Goal: Task Accomplishment & Management: Use online tool/utility

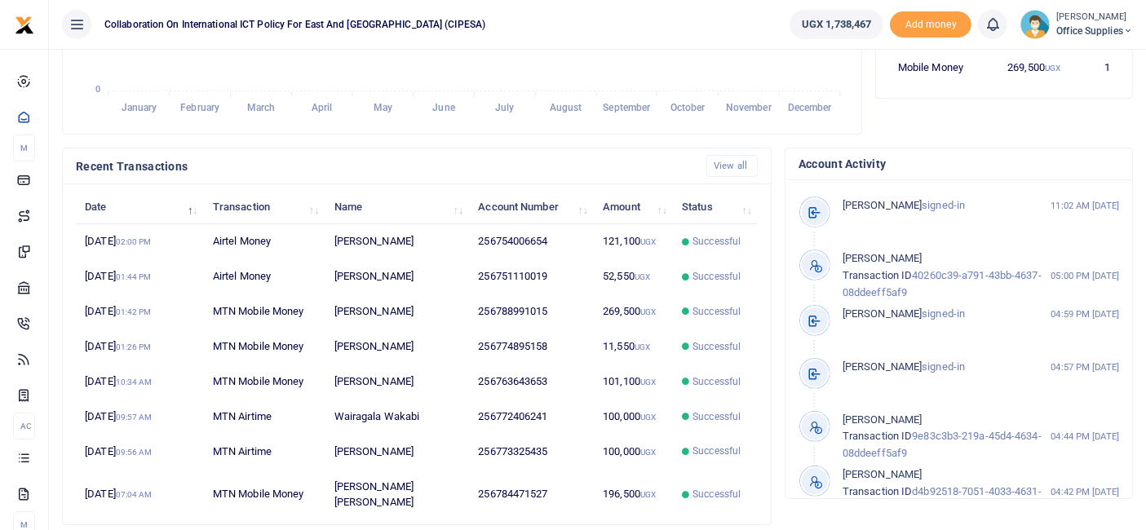
scroll to position [412, 0]
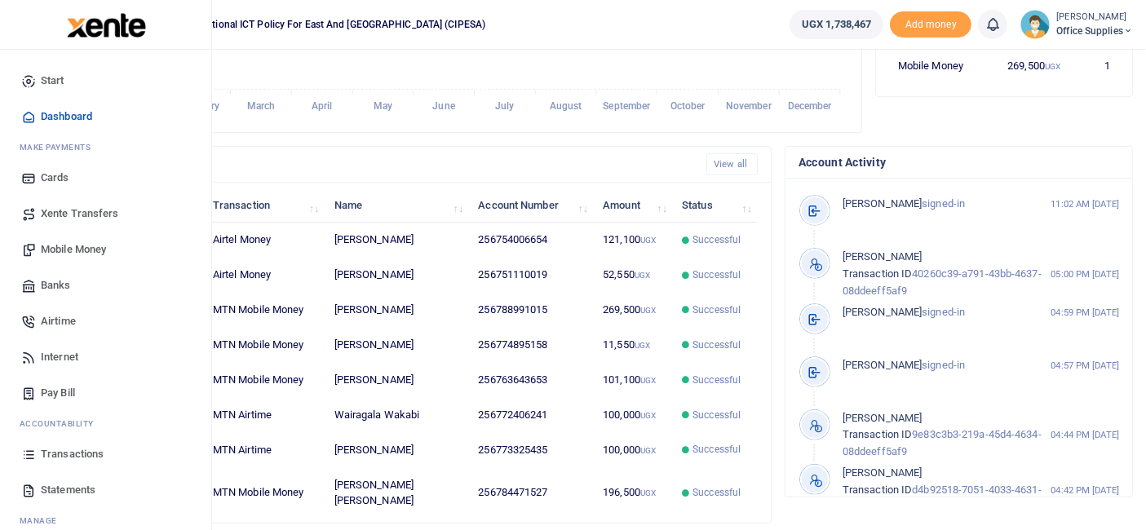
click at [58, 454] on span "Transactions" at bounding box center [72, 454] width 63 height 16
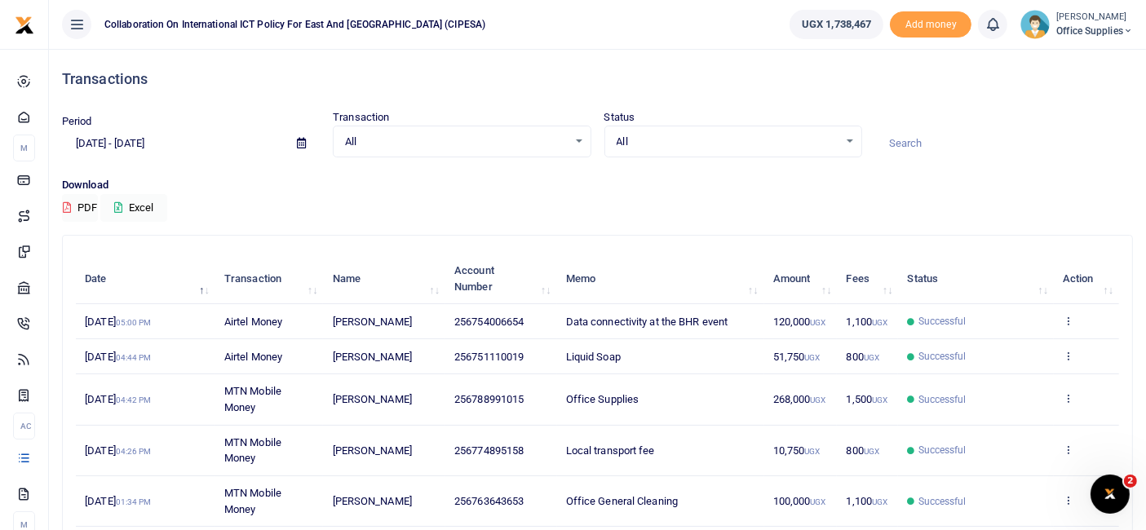
click at [302, 143] on icon at bounding box center [301, 143] width 9 height 11
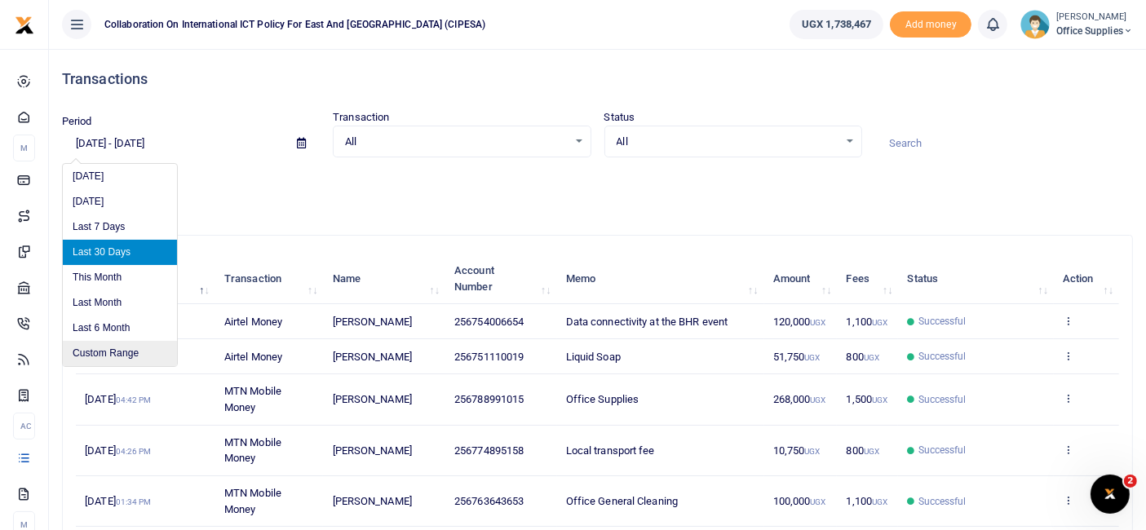
click at [135, 349] on li "Custom Range" at bounding box center [120, 353] width 114 height 25
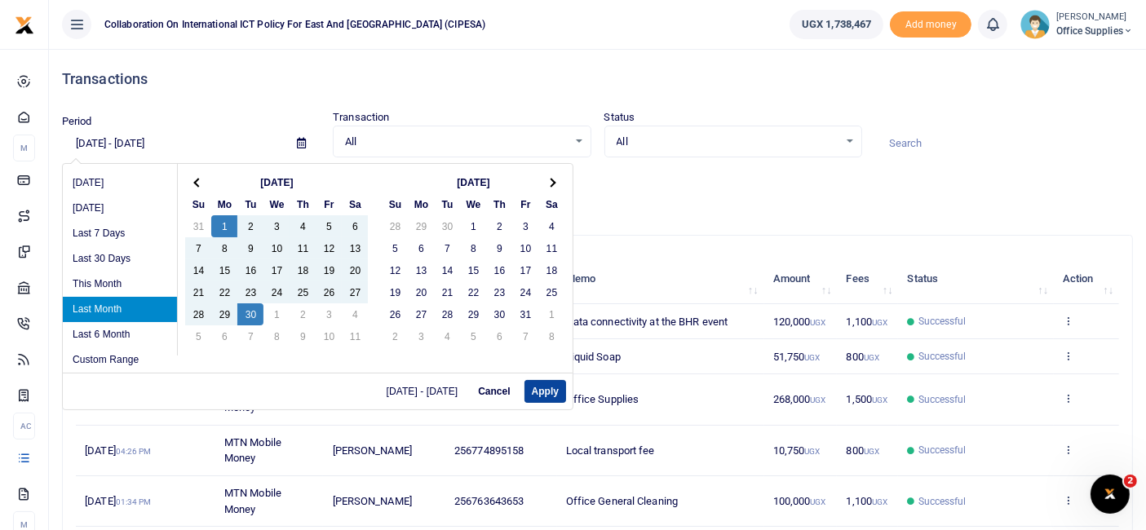
click at [545, 388] on button "Apply" at bounding box center [545, 391] width 42 height 23
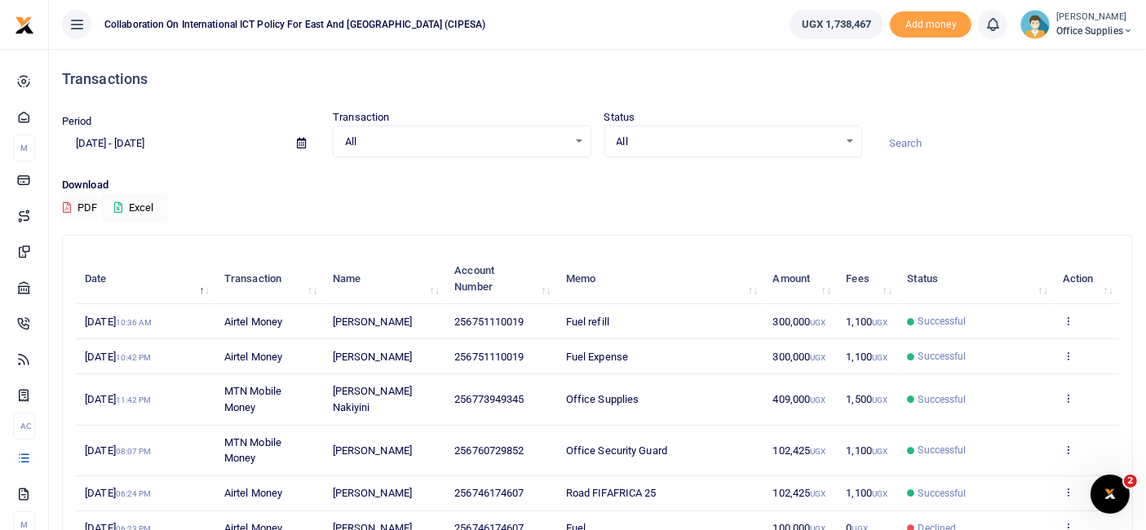
click at [80, 212] on button "PDF" at bounding box center [80, 208] width 36 height 28
click at [303, 144] on icon at bounding box center [301, 143] width 9 height 11
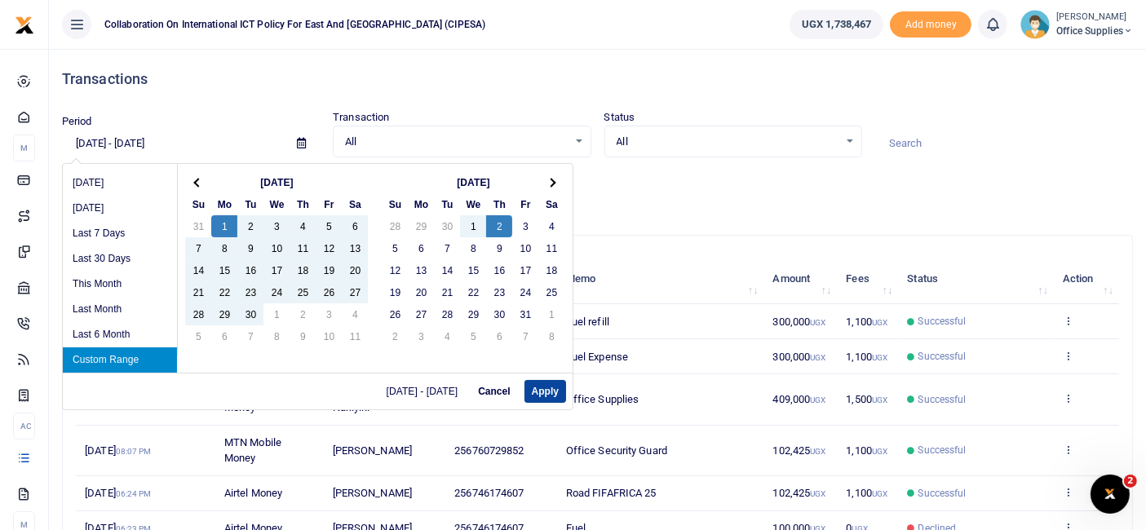
click at [533, 392] on button "Apply" at bounding box center [545, 391] width 42 height 23
type input "09/01/2025 - 10/02/2025"
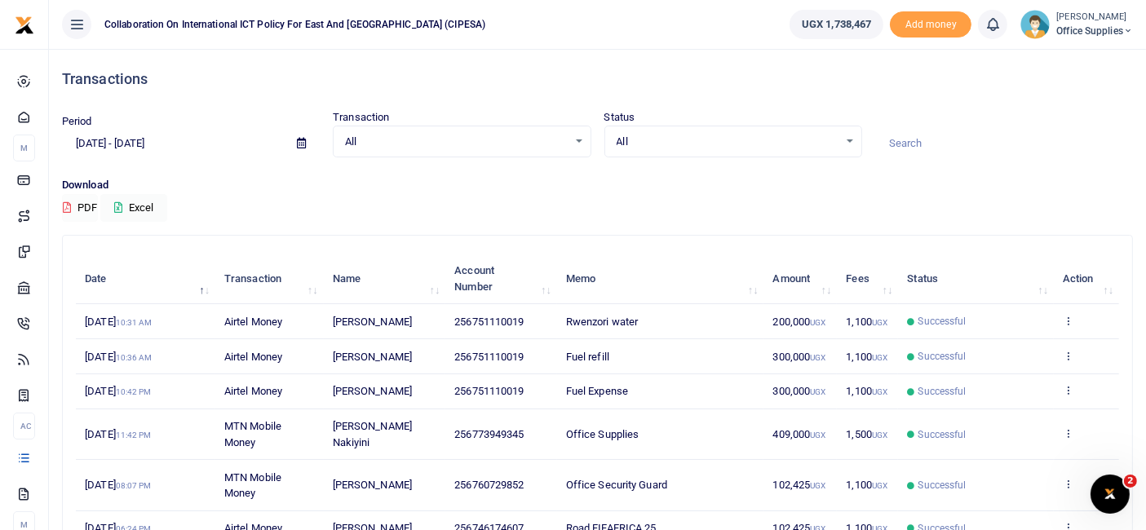
click at [87, 204] on button "PDF" at bounding box center [80, 208] width 36 height 28
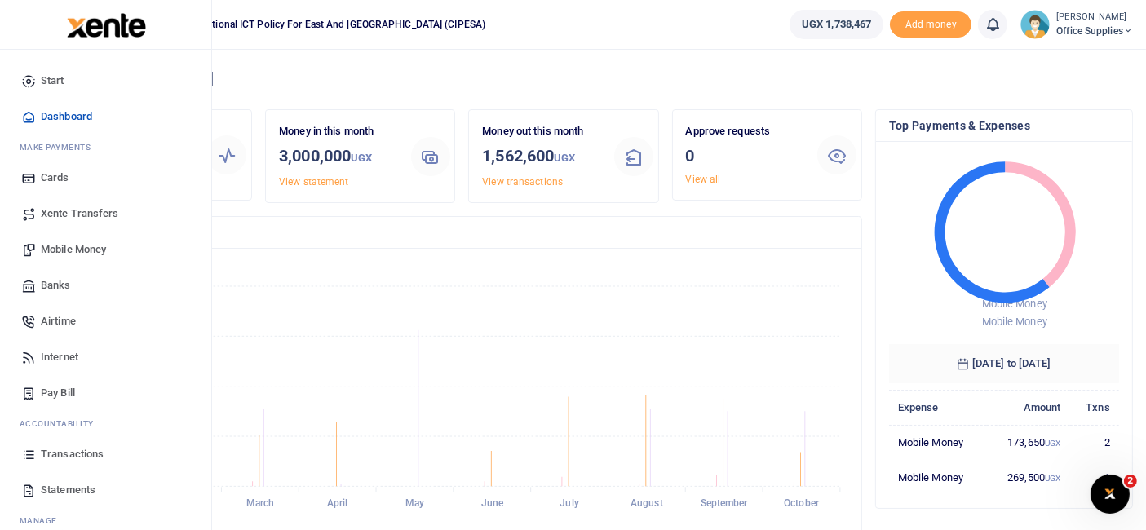
click at [72, 448] on span "Transactions" at bounding box center [72, 454] width 63 height 16
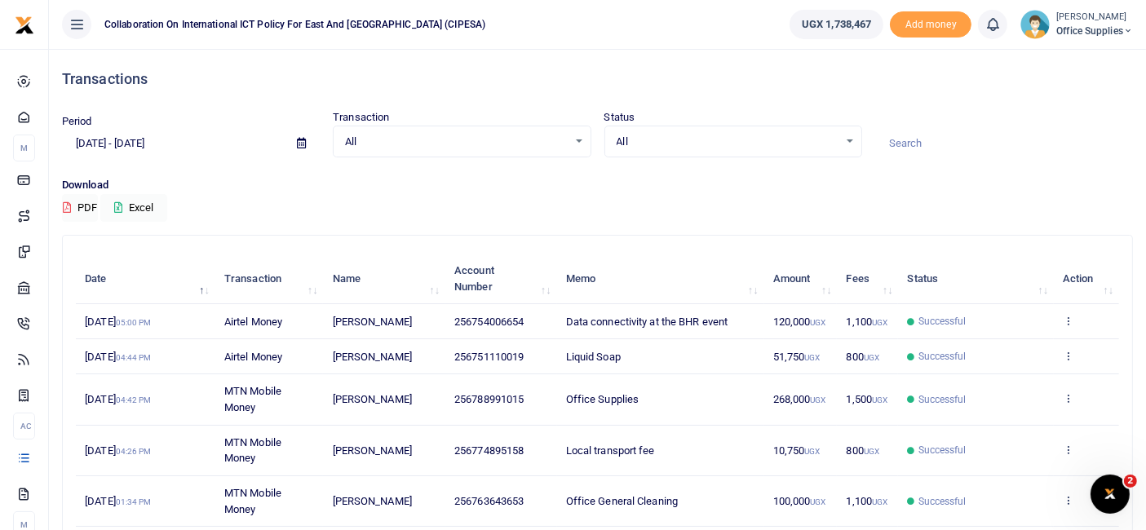
click at [303, 144] on icon at bounding box center [301, 143] width 9 height 11
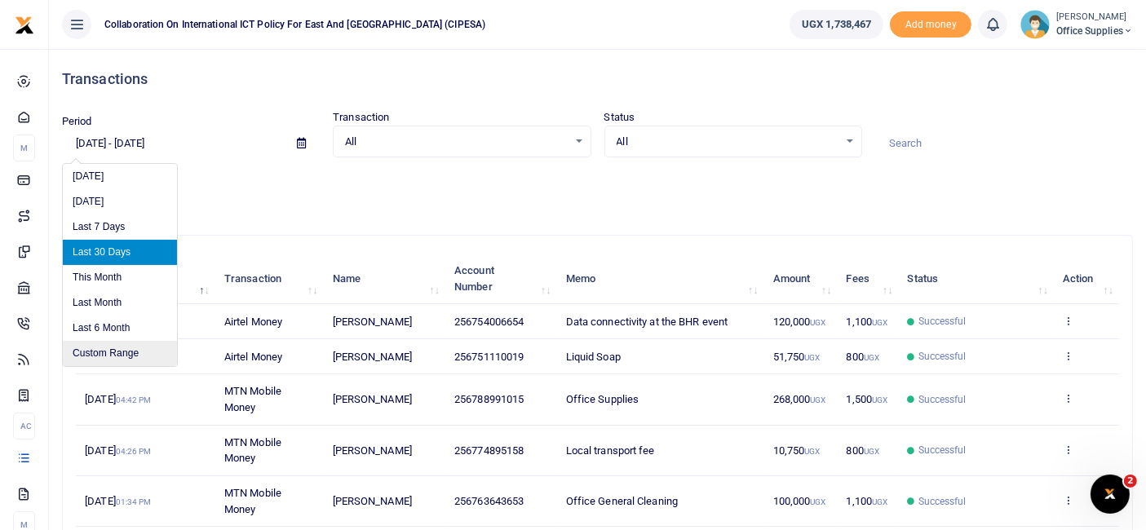
click at [142, 346] on li "Custom Range" at bounding box center [120, 353] width 114 height 25
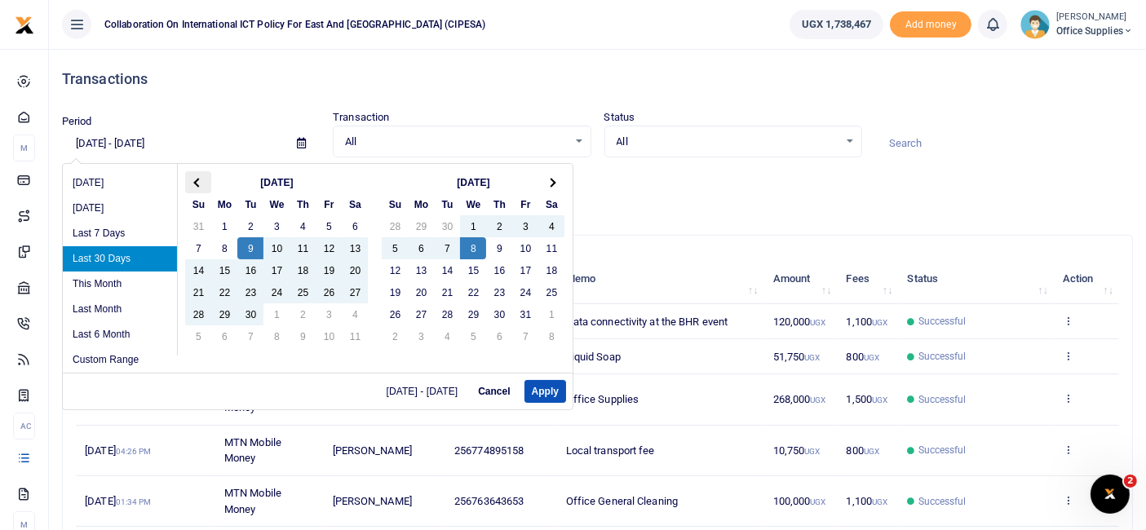
click at [200, 179] on th at bounding box center [198, 182] width 26 height 22
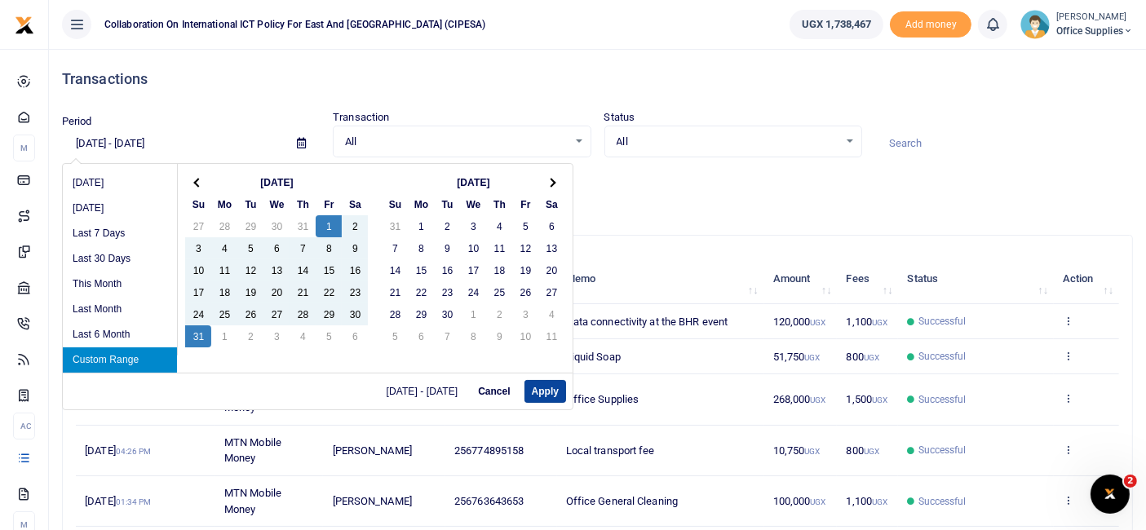
click at [550, 390] on button "Apply" at bounding box center [545, 391] width 42 height 23
type input "08/01/2025 - 08/31/2025"
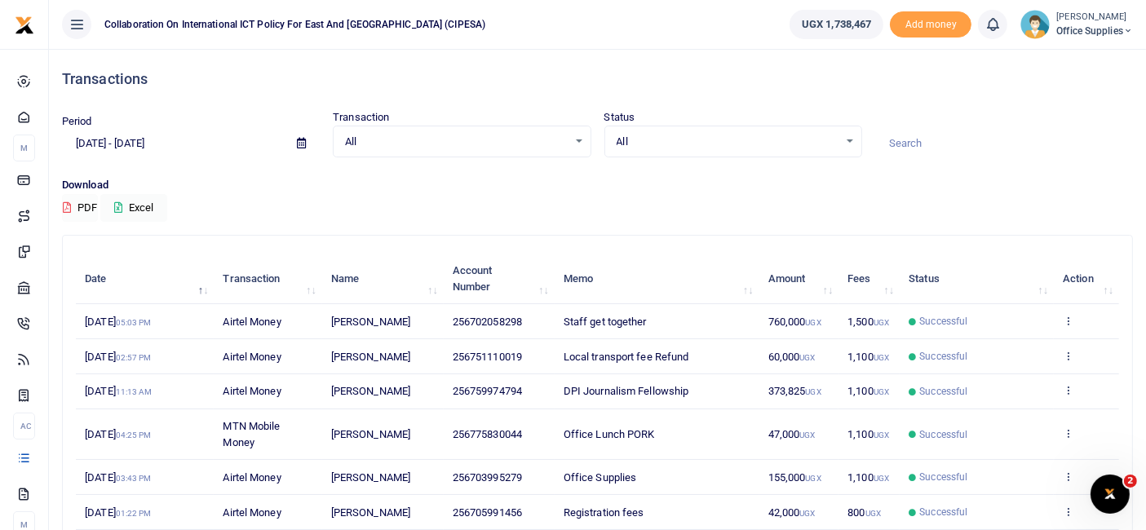
click at [76, 204] on button "PDF" at bounding box center [80, 208] width 36 height 28
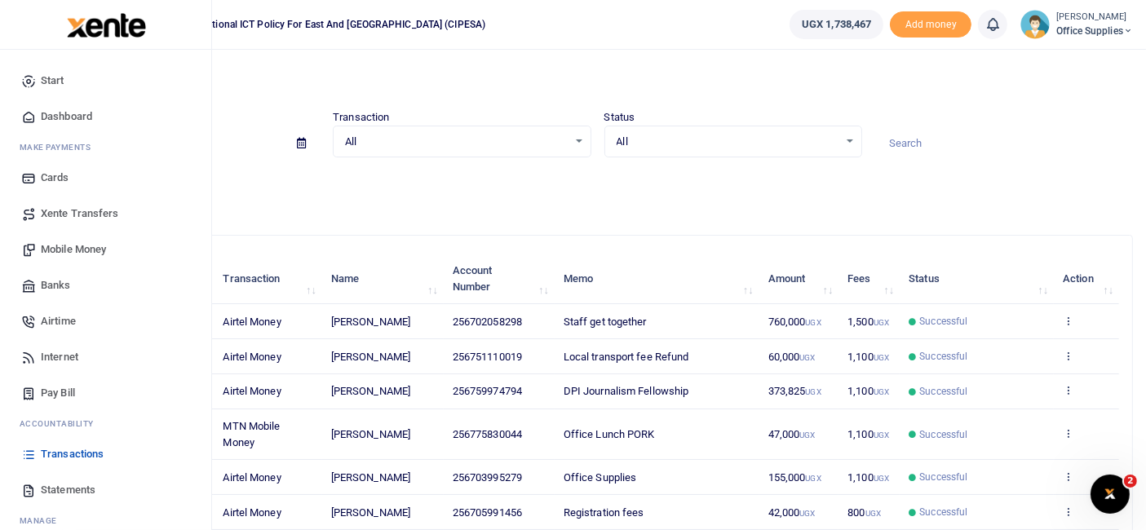
click at [67, 450] on span "Transactions" at bounding box center [72, 454] width 63 height 16
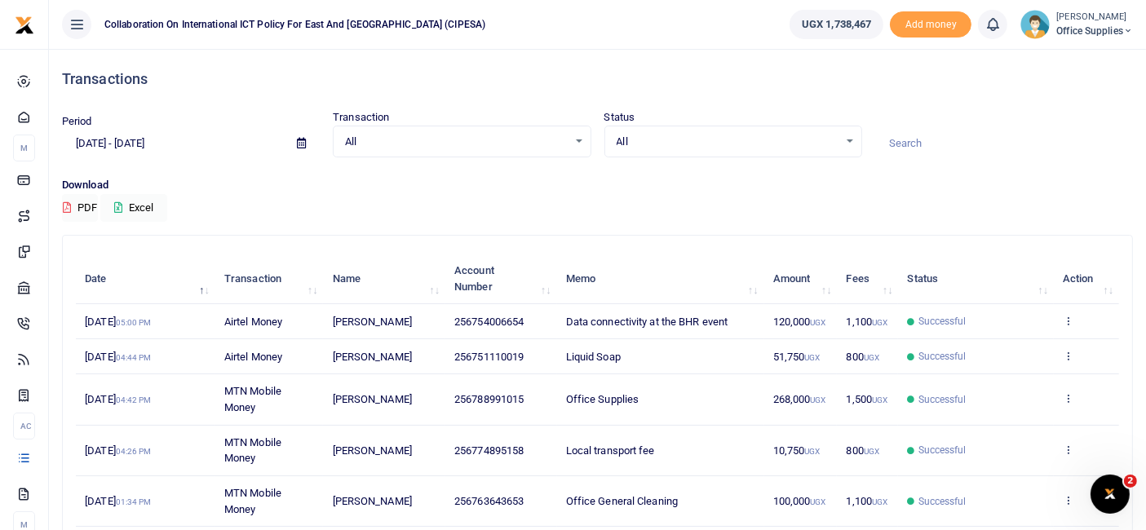
click at [299, 145] on icon at bounding box center [301, 143] width 9 height 11
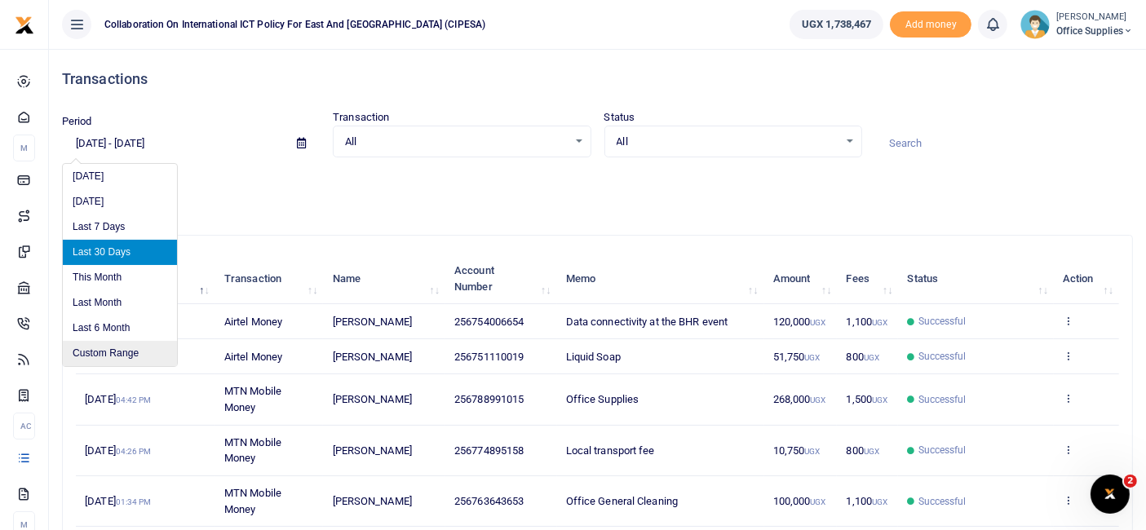
click at [120, 347] on li "Custom Range" at bounding box center [120, 353] width 114 height 25
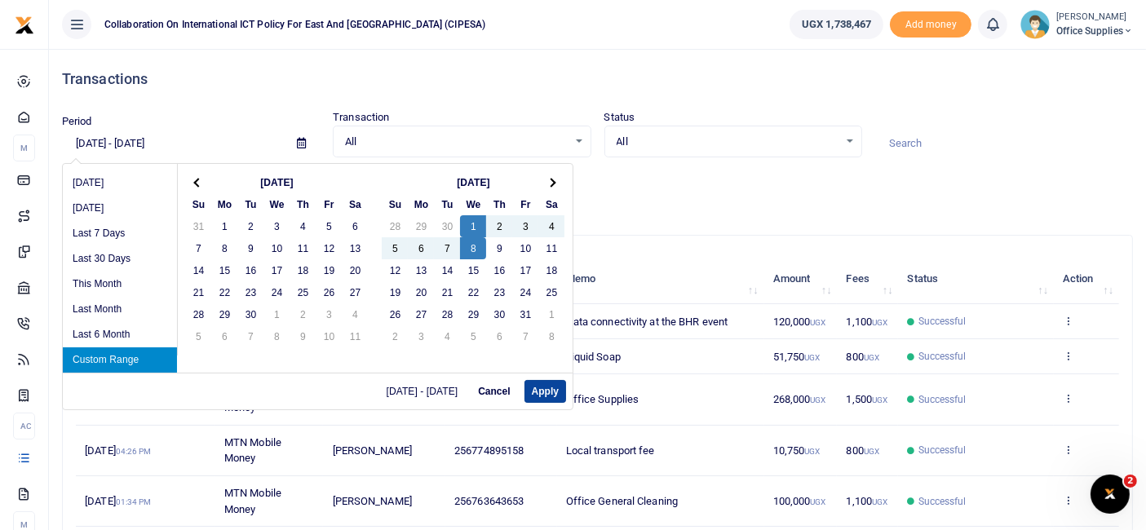
click at [552, 390] on button "Apply" at bounding box center [545, 391] width 42 height 23
type input "10/01/2025 - 10/08/2025"
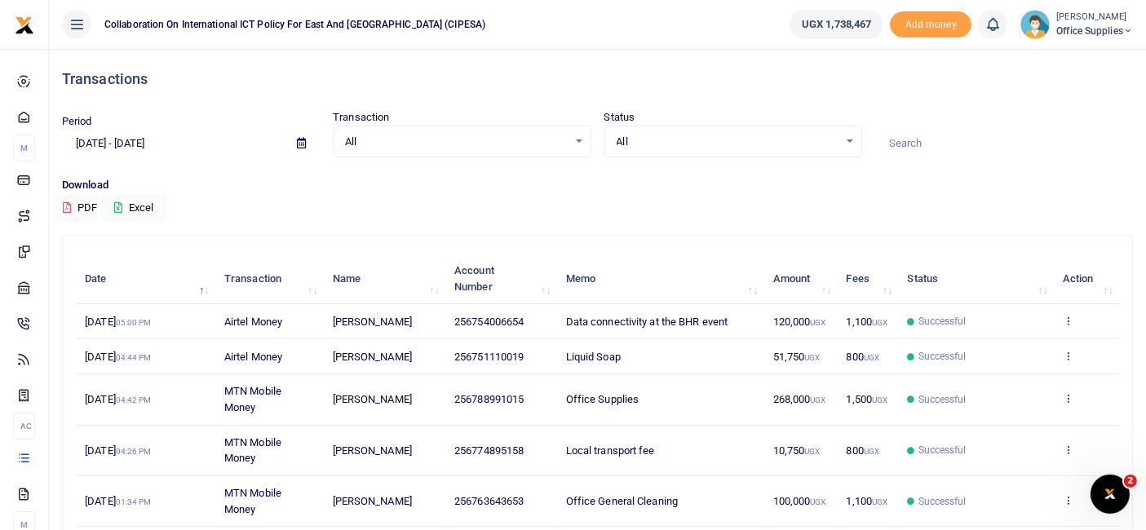
click at [615, 187] on p "Download" at bounding box center [597, 185] width 1071 height 17
click at [1113, 24] on span "Office Supplies" at bounding box center [1094, 31] width 77 height 15
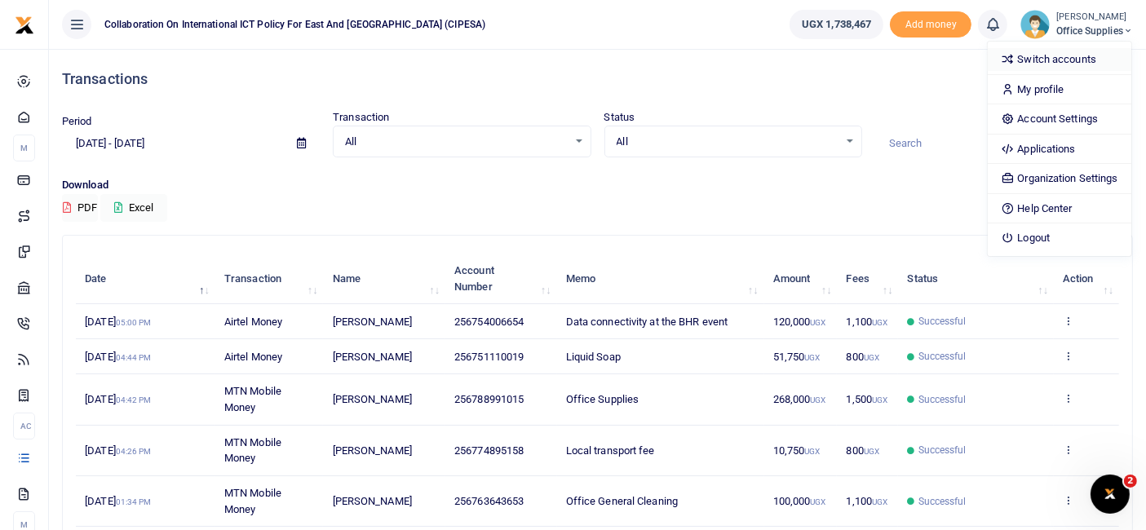
click at [1060, 57] on link "Switch accounts" at bounding box center [1059, 59] width 143 height 23
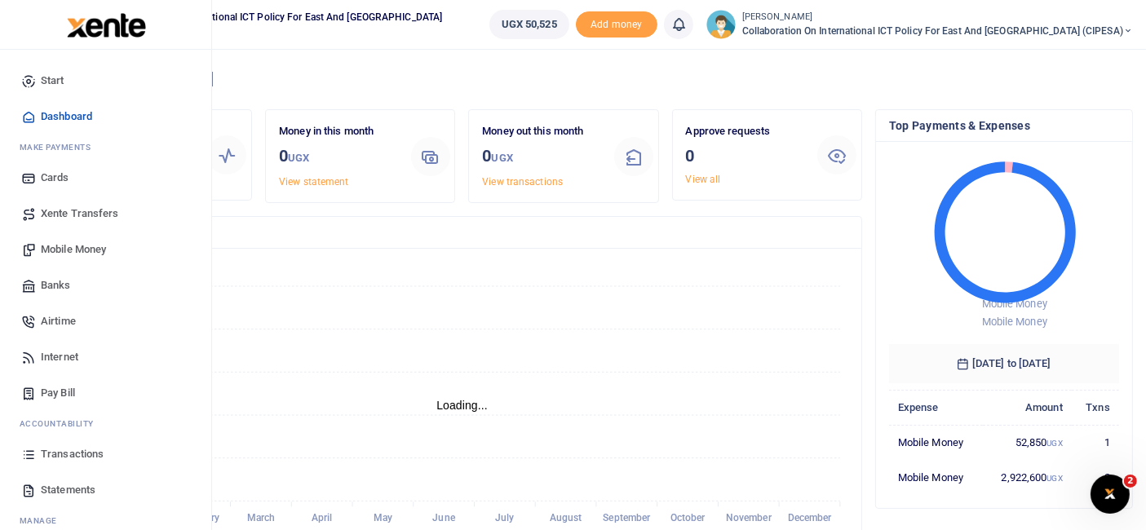
click at [77, 450] on span "Transactions" at bounding box center [72, 454] width 63 height 16
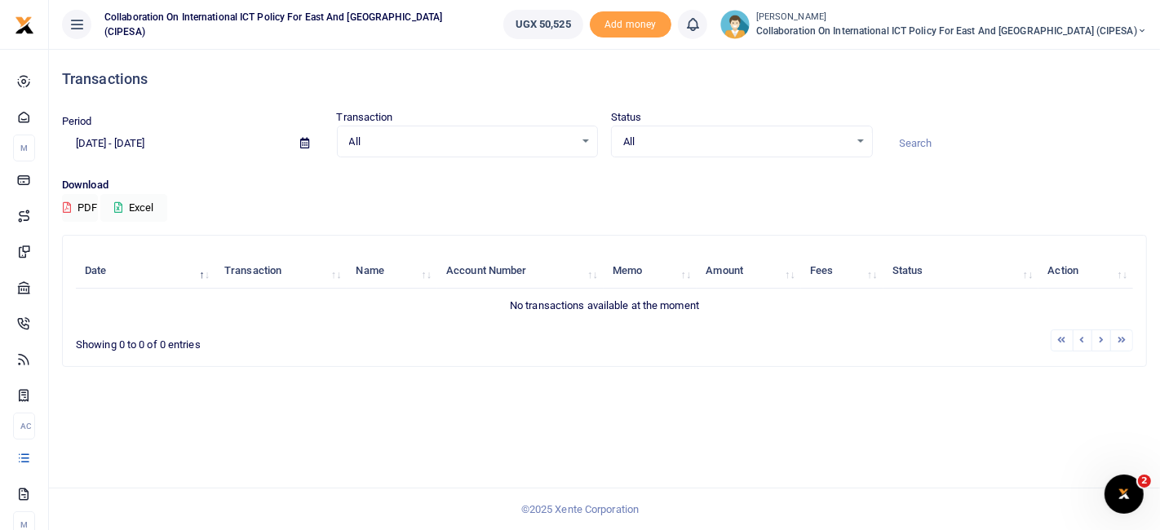
click at [303, 144] on icon at bounding box center [304, 143] width 9 height 11
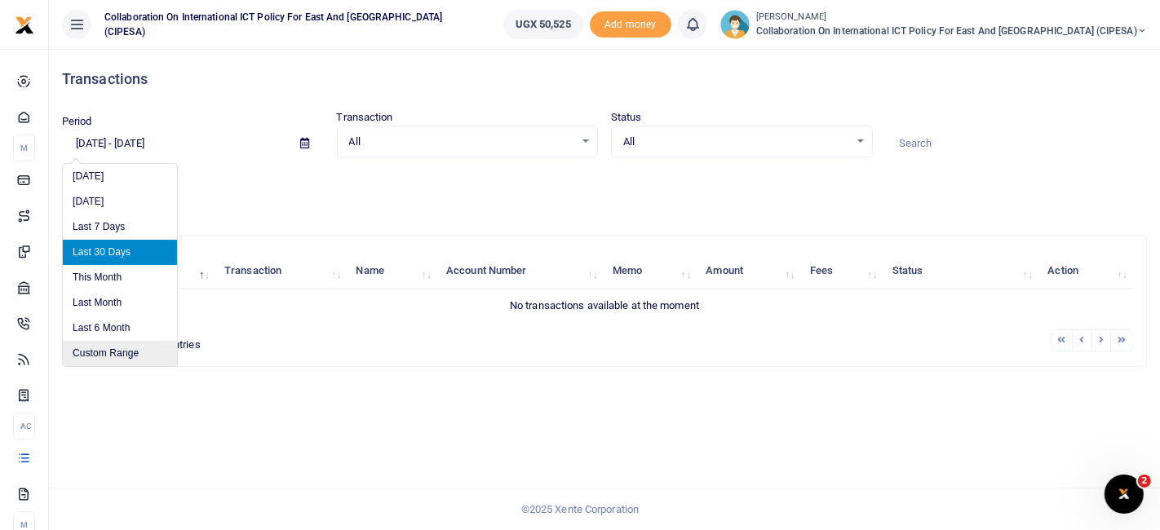
click at [134, 357] on li "Custom Range" at bounding box center [120, 353] width 114 height 25
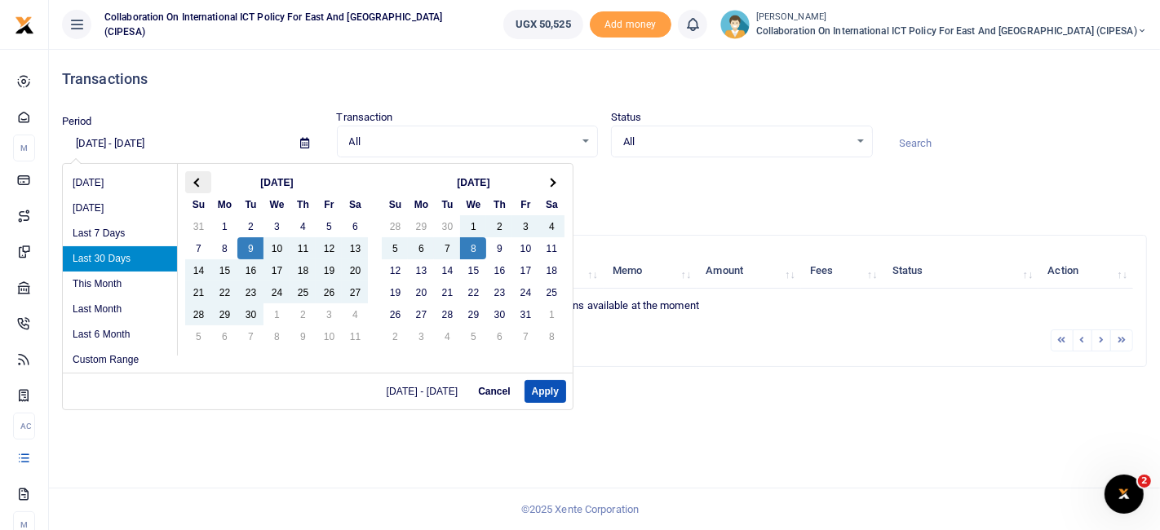
click at [196, 178] on th at bounding box center [198, 182] width 26 height 22
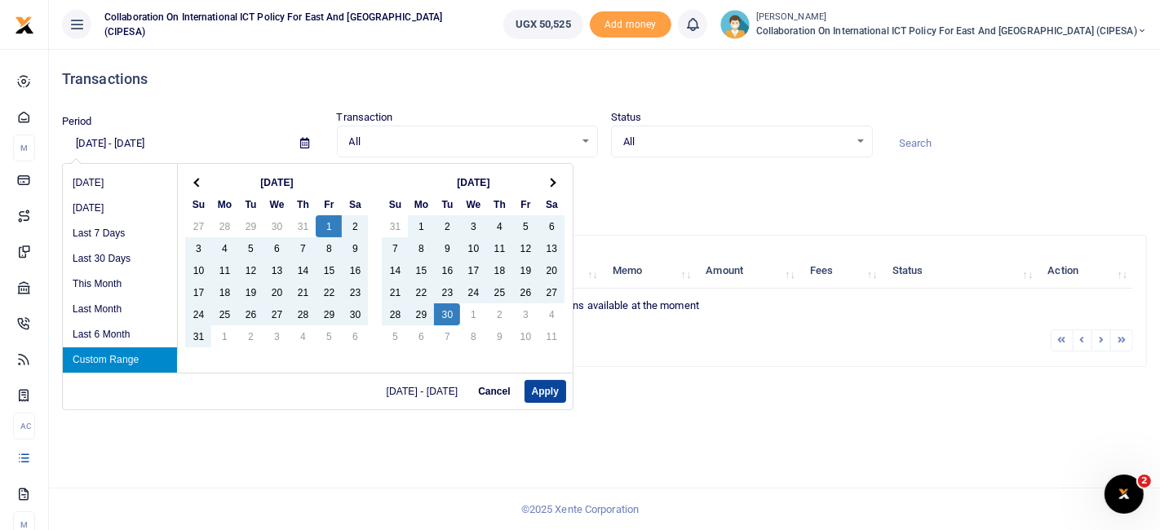
click at [551, 388] on button "Apply" at bounding box center [545, 391] width 42 height 23
type input "[DATE] - [DATE]"
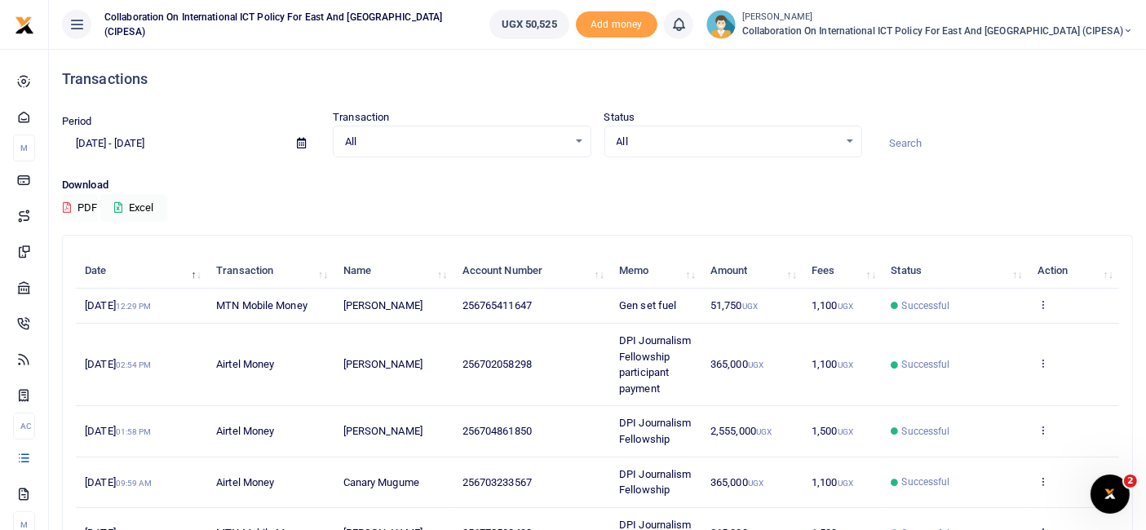
click at [88, 210] on button "PDF" at bounding box center [80, 208] width 36 height 28
